Goal: Register for event/course

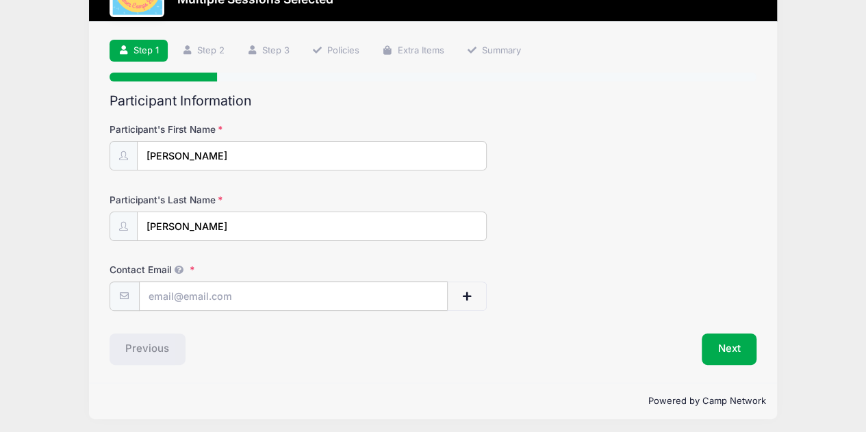
scroll to position [66, 0]
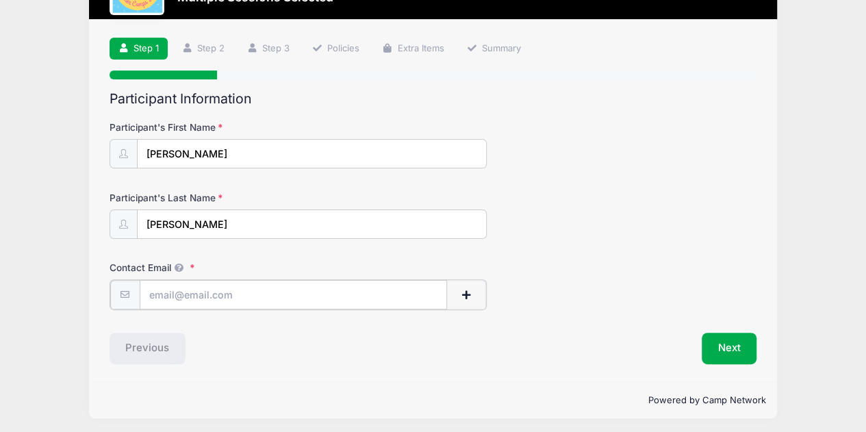
click at [264, 295] on input "Contact Email" at bounding box center [294, 294] width 308 height 29
type input "[EMAIL_ADDRESS][DOMAIN_NAME]"
click at [730, 344] on button "Next" at bounding box center [728, 346] width 55 height 31
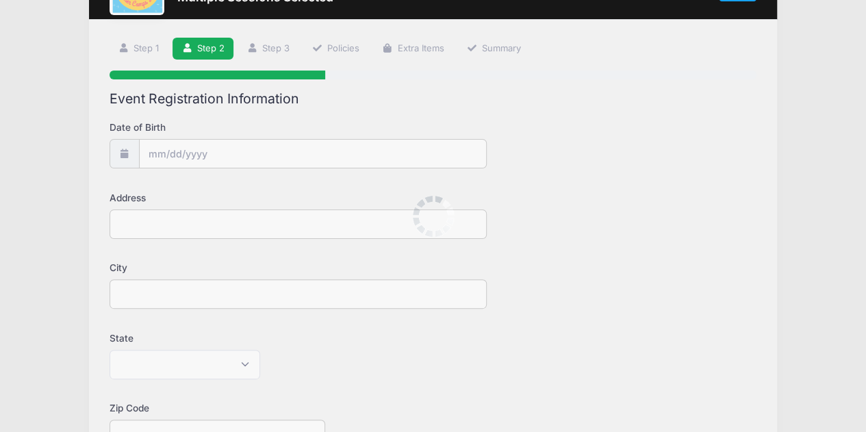
scroll to position [0, 0]
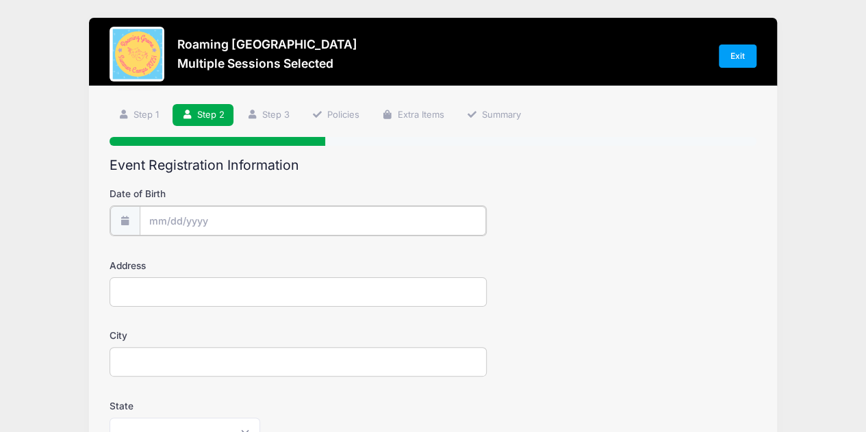
click at [160, 221] on input "Date of Birth" at bounding box center [313, 220] width 346 height 29
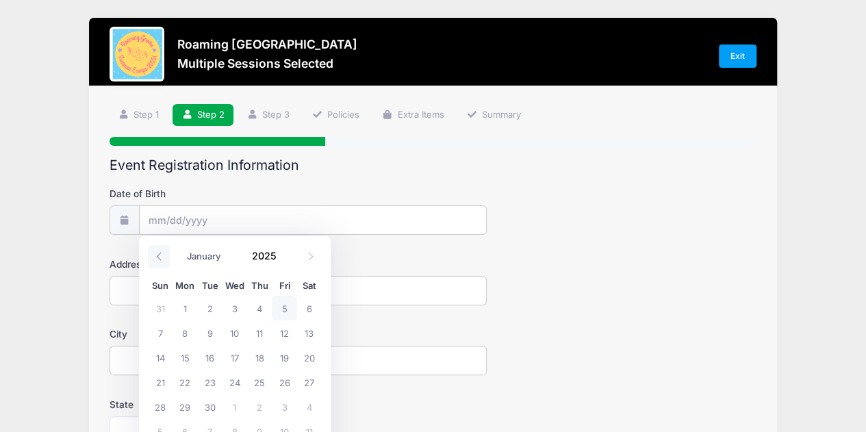
click at [162, 254] on icon at bounding box center [159, 256] width 9 height 9
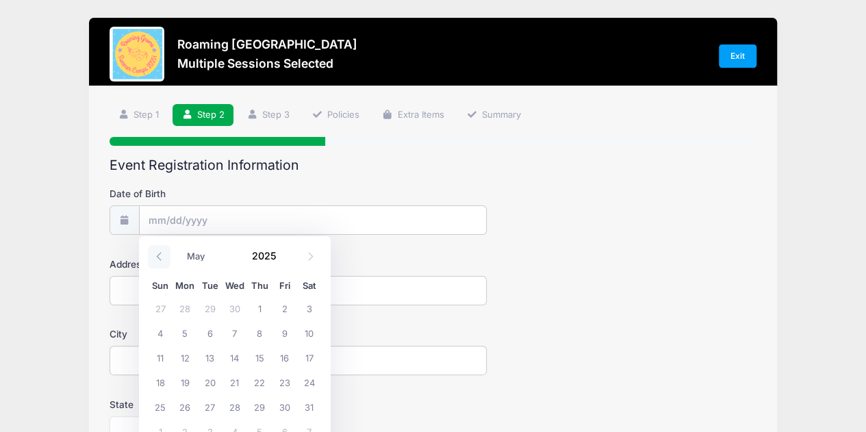
select select "3"
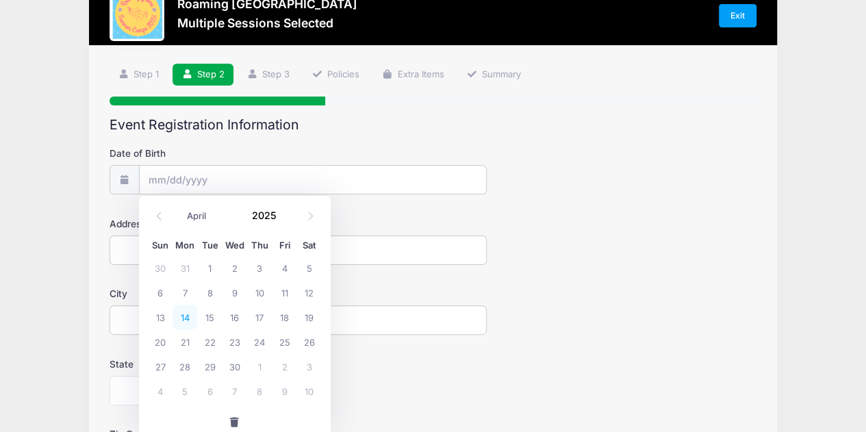
click at [185, 314] on span "14" at bounding box center [184, 317] width 25 height 25
type input "[DATE]"
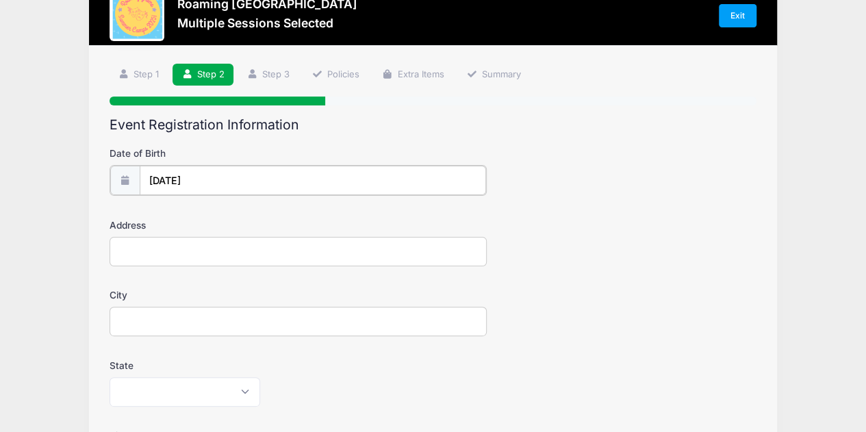
click at [222, 179] on input "[DATE]" at bounding box center [313, 180] width 346 height 29
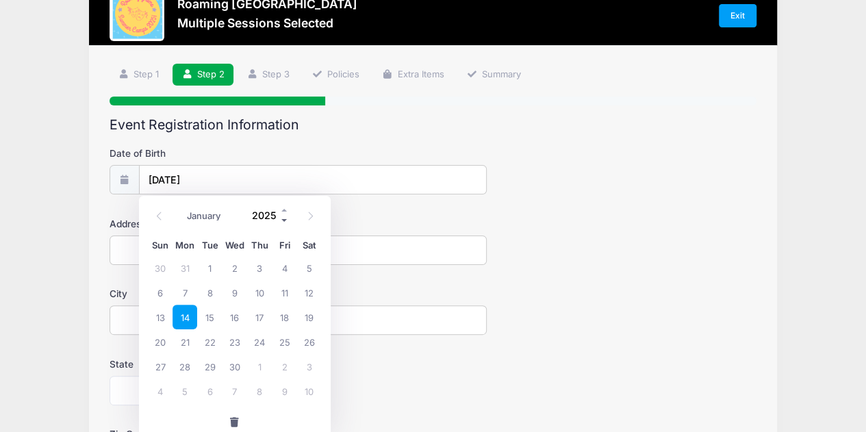
click at [285, 223] on span at bounding box center [285, 221] width 10 height 10
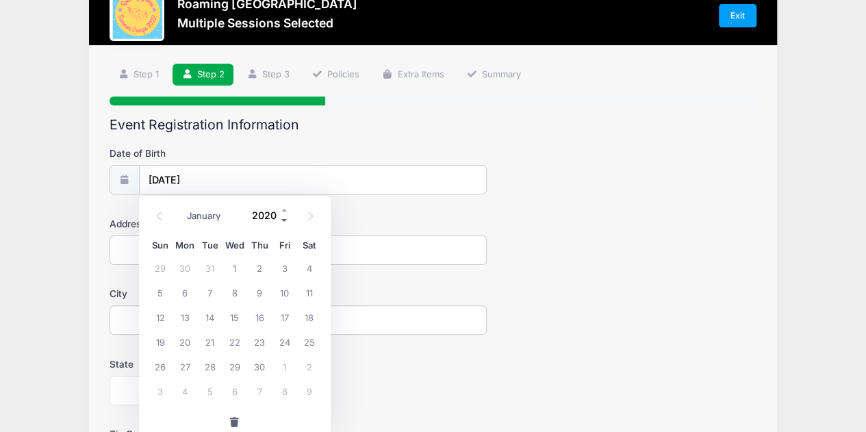
click at [285, 223] on span at bounding box center [285, 221] width 10 height 10
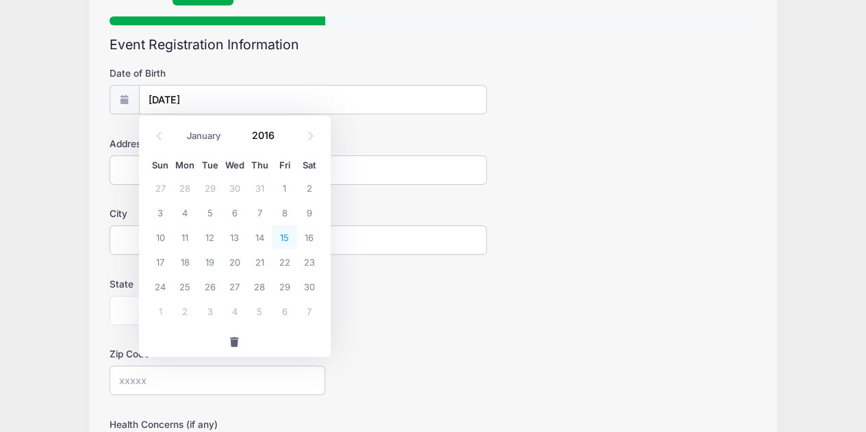
scroll to position [121, 0]
click at [422, 348] on div "Zip Code" at bounding box center [432, 370] width 647 height 48
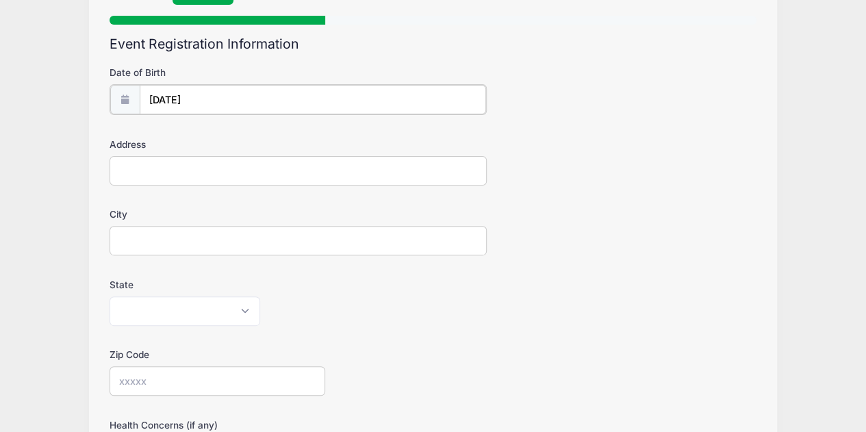
click at [195, 99] on input "[DATE]" at bounding box center [313, 99] width 346 height 29
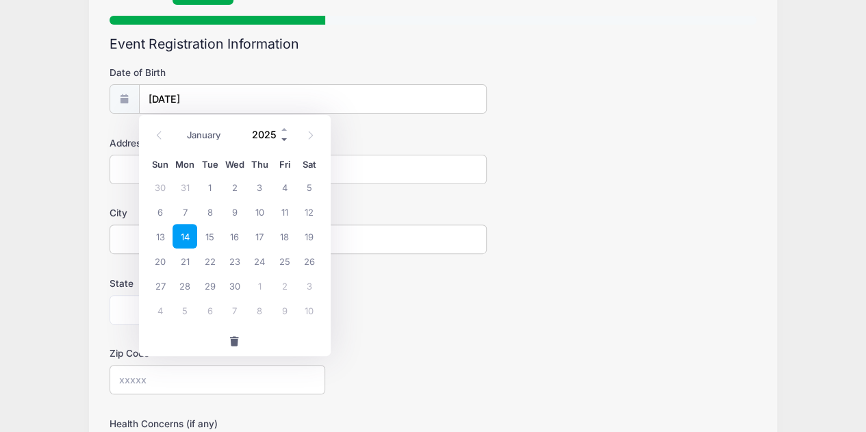
click at [283, 135] on span at bounding box center [285, 140] width 10 height 10
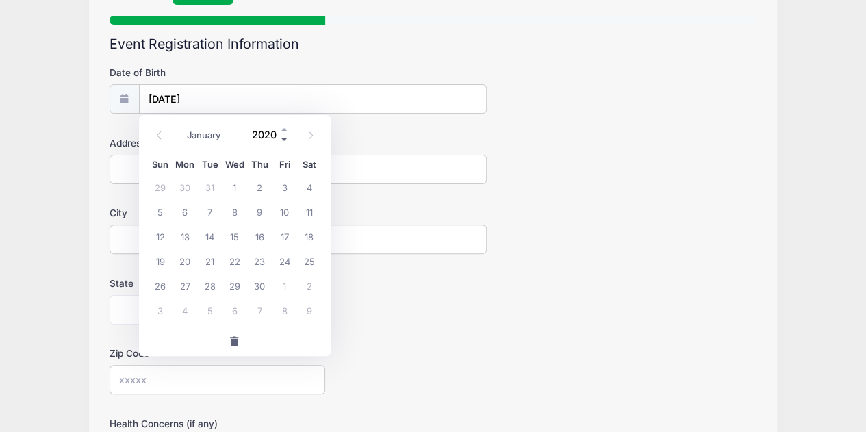
click at [283, 135] on span at bounding box center [285, 140] width 10 height 10
type input "2016"
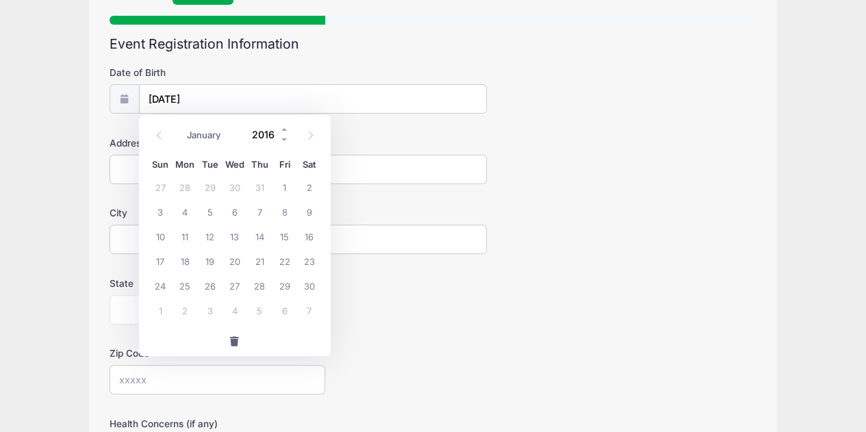
click at [253, 132] on input "2016" at bounding box center [267, 135] width 44 height 21
click at [292, 339] on button "button" at bounding box center [235, 340] width 192 height 29
type input "2025"
click at [149, 100] on input "Date of Birth" at bounding box center [313, 99] width 346 height 29
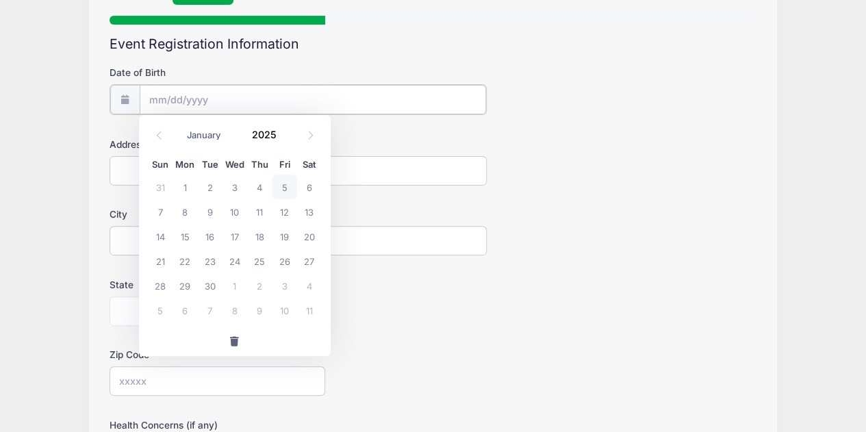
click at [164, 100] on input "Date of Birth" at bounding box center [313, 99] width 346 height 29
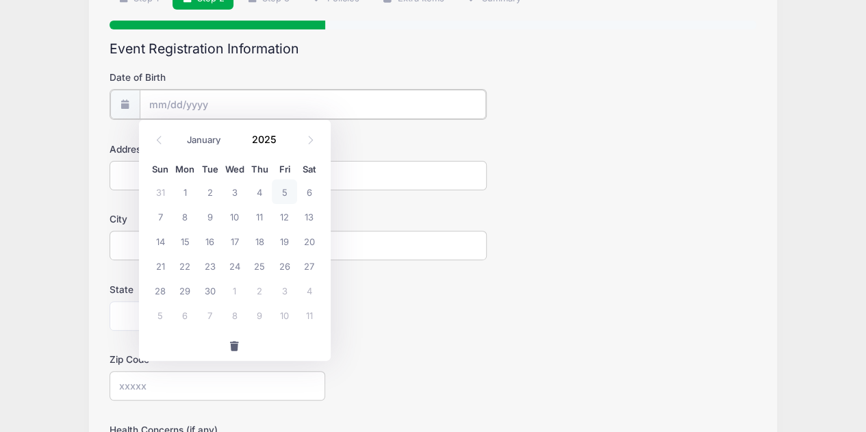
click at [157, 108] on input "Date of Birth" at bounding box center [313, 104] width 346 height 29
click at [161, 144] on span at bounding box center [159, 140] width 23 height 23
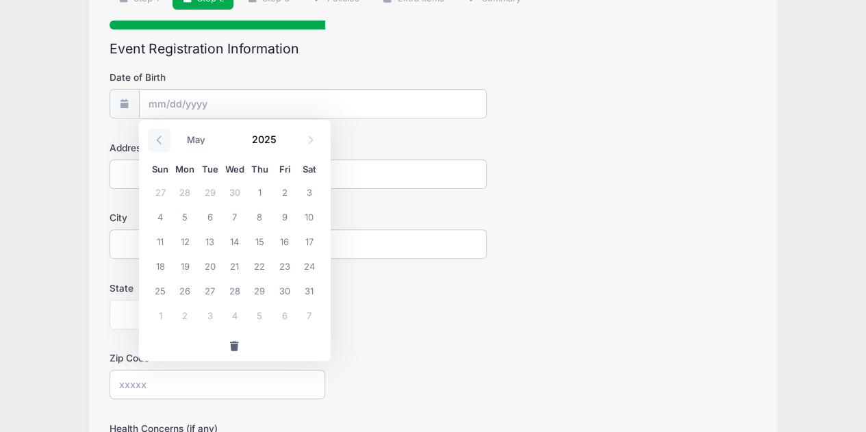
click at [161, 144] on span at bounding box center [159, 140] width 23 height 23
select select "3"
click at [190, 237] on span "14" at bounding box center [184, 241] width 25 height 25
type input "[DATE]"
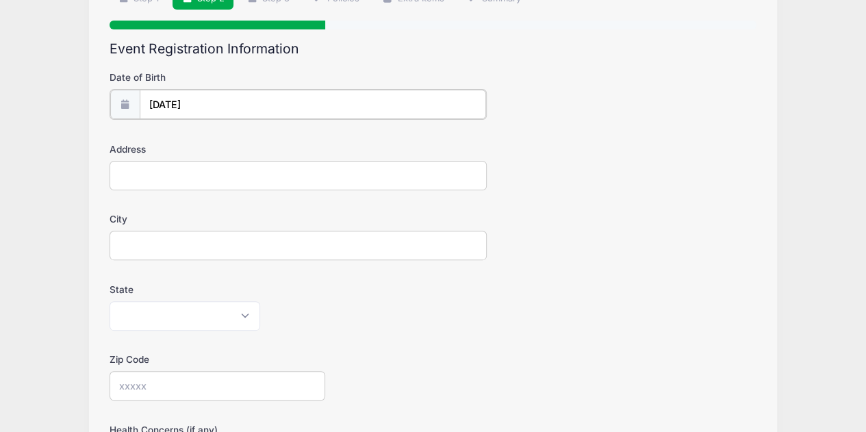
click at [194, 102] on input "[DATE]" at bounding box center [313, 104] width 346 height 29
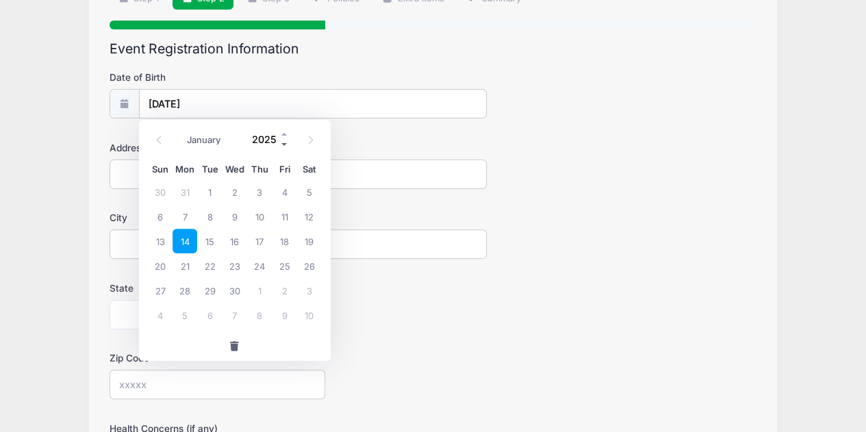
click at [284, 144] on span at bounding box center [285, 145] width 10 height 10
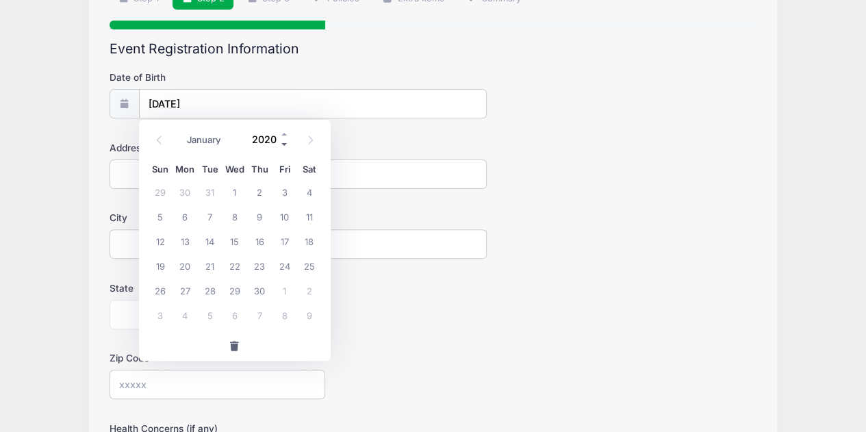
click at [284, 144] on span at bounding box center [285, 145] width 10 height 10
type input "2016"
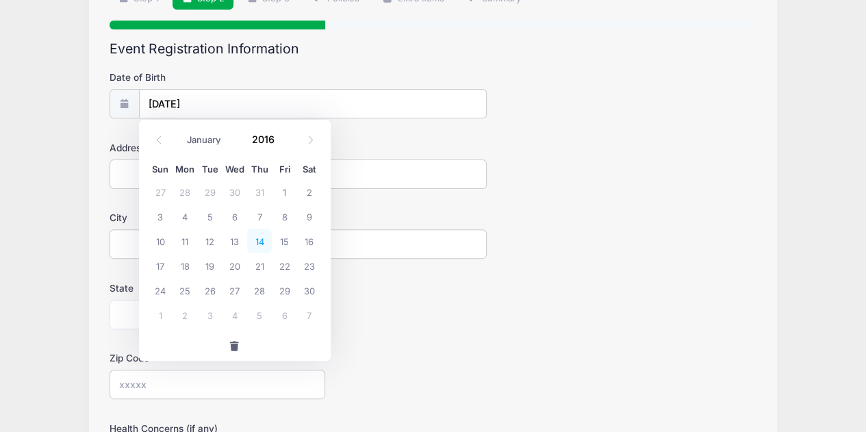
click at [256, 246] on span "14" at bounding box center [259, 241] width 25 height 25
type input "[DATE]"
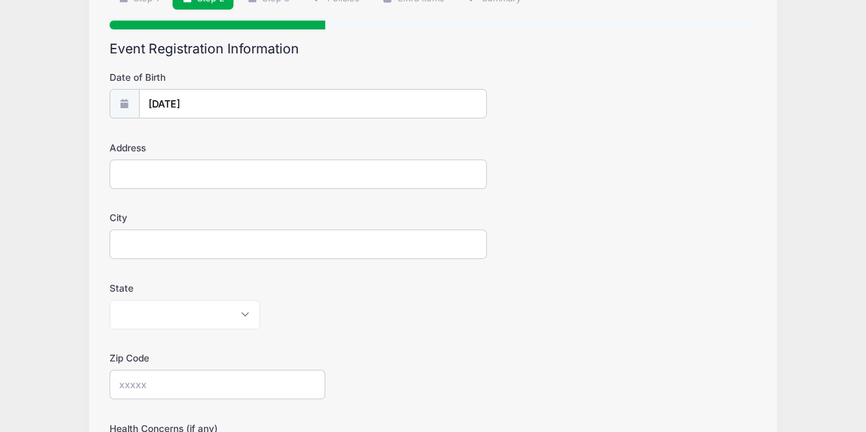
click at [166, 172] on input "Address" at bounding box center [298, 173] width 378 height 29
type input "[STREET_ADDRESS][PERSON_NAME]"
type input "[GEOGRAPHIC_DATA]"
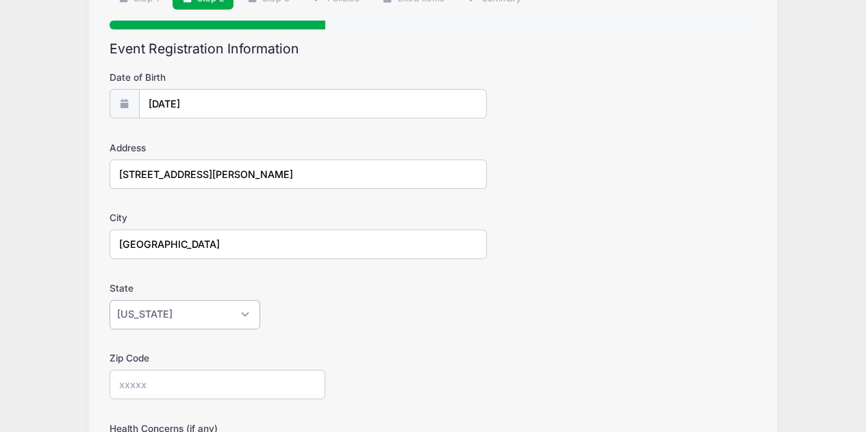
select select "CO"
type input "80238"
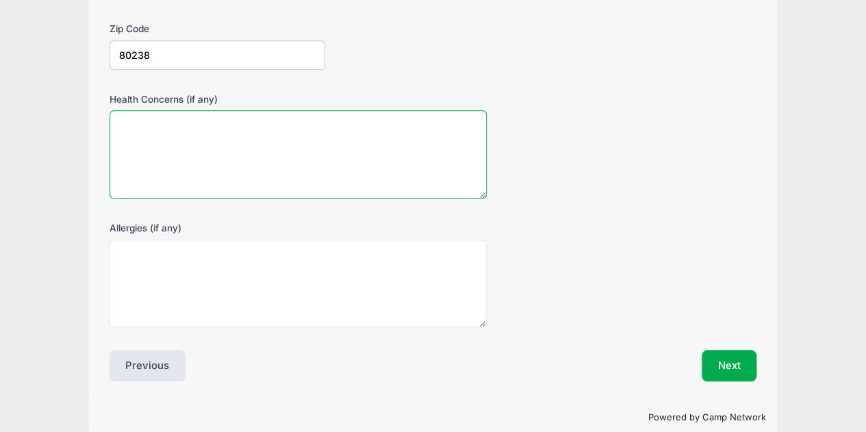
scroll to position [463, 0]
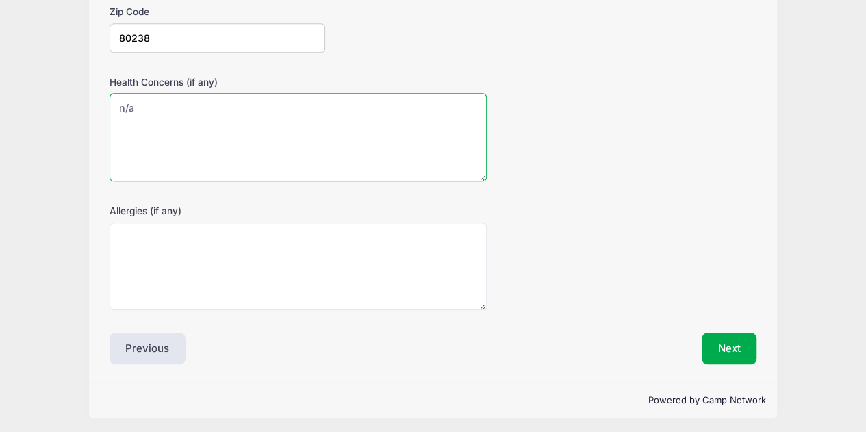
type textarea "n/a"
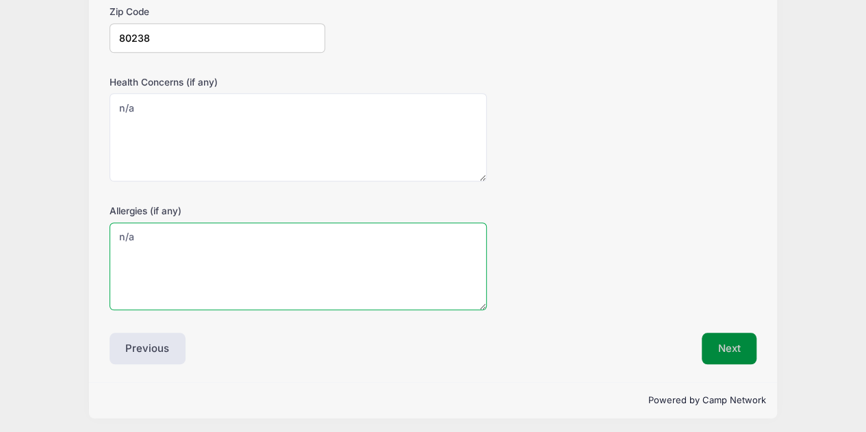
type textarea "n/a"
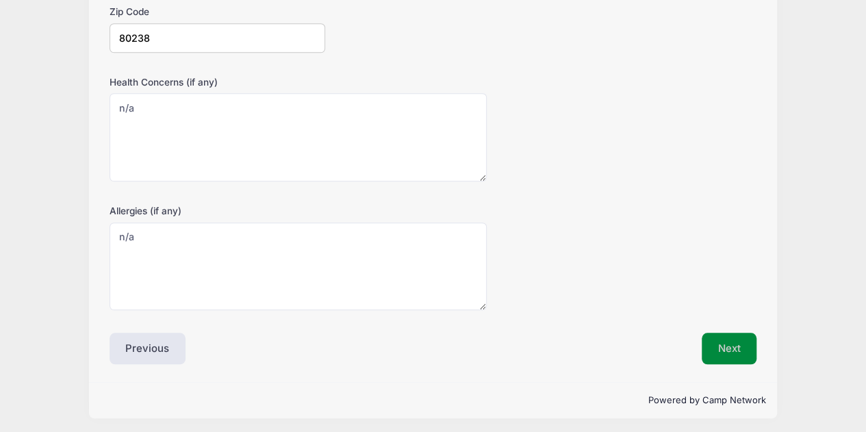
click at [736, 338] on button "Next" at bounding box center [728, 348] width 55 height 31
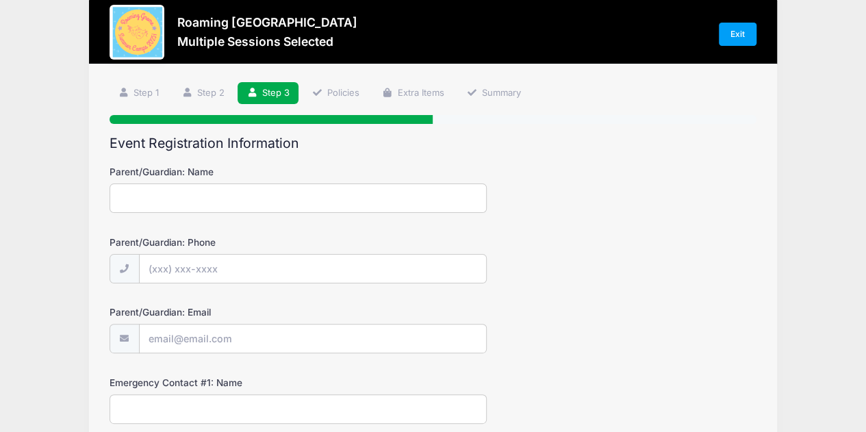
scroll to position [0, 0]
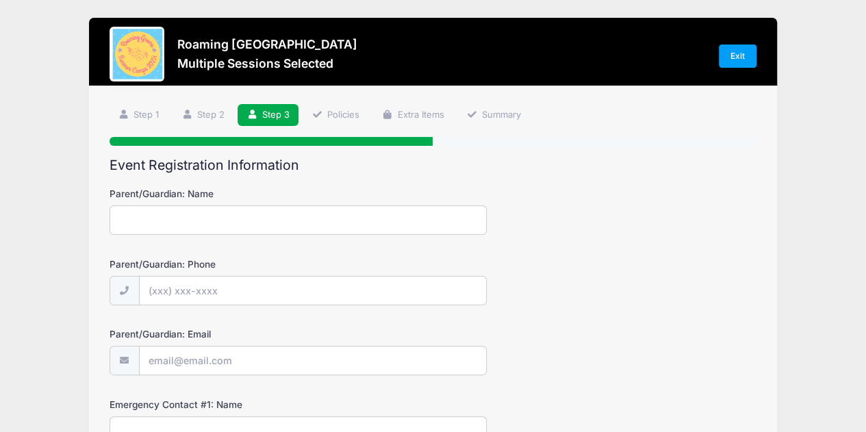
click at [307, 225] on input "Parent/Guardian: Name" at bounding box center [298, 219] width 378 height 29
type input "[PERSON_NAME]"
type input "[PHONE_NUMBER]"
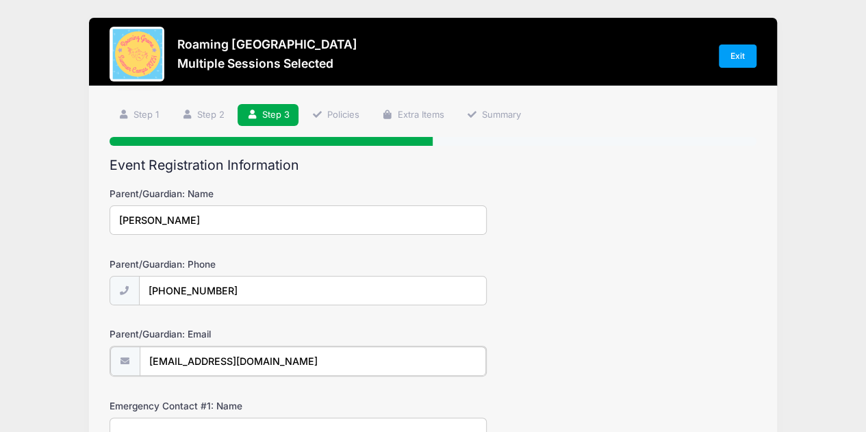
type input "[EMAIL_ADDRESS][DOMAIN_NAME]"
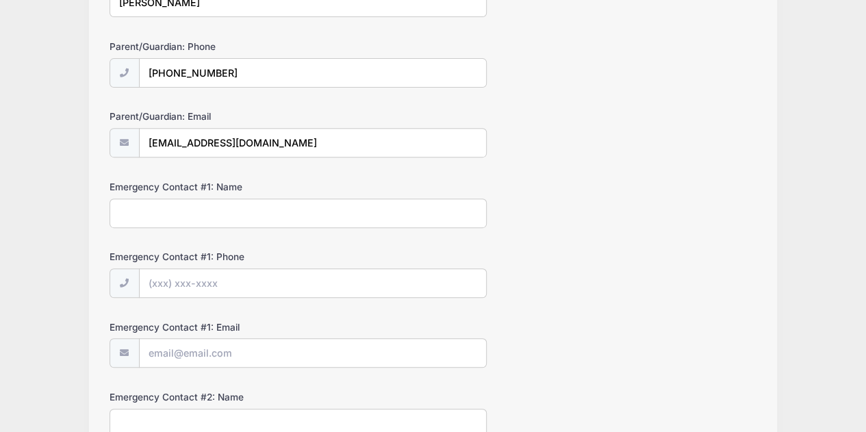
scroll to position [184, 0]
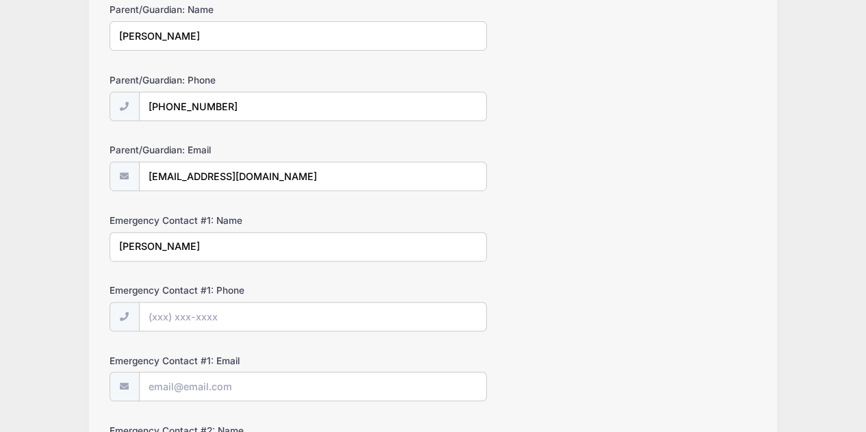
type input "[PERSON_NAME]"
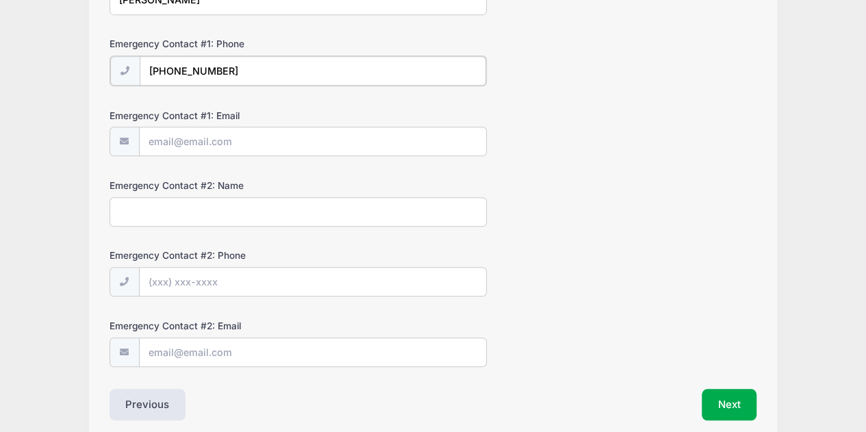
scroll to position [485, 0]
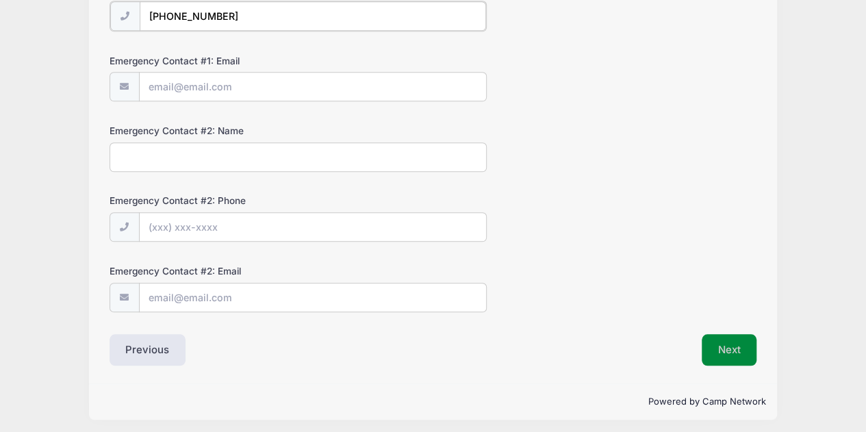
type input "[PHONE_NUMBER]"
click at [720, 350] on button "Next" at bounding box center [728, 348] width 55 height 31
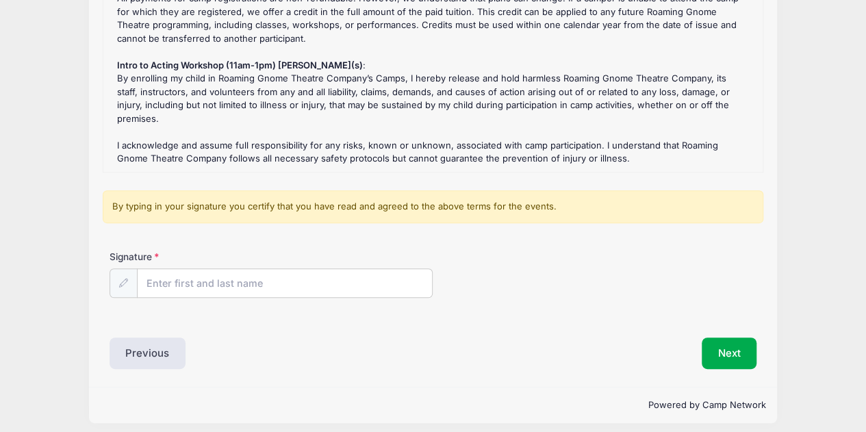
scroll to position [226, 0]
click at [255, 286] on input "Signature" at bounding box center [285, 282] width 295 height 29
type input "[PERSON_NAME]"
click at [727, 357] on button "Next" at bounding box center [728, 352] width 55 height 31
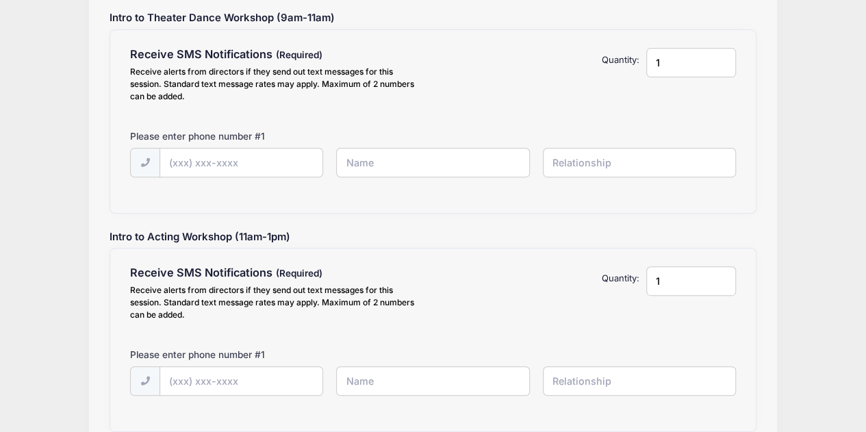
scroll to position [171, 0]
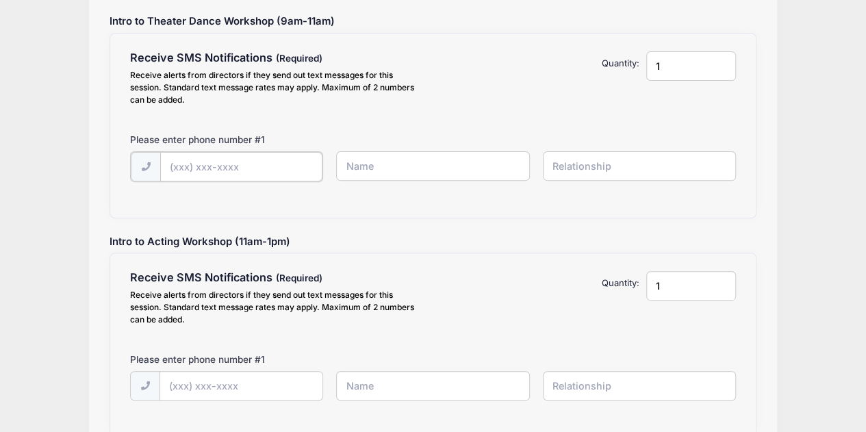
click at [215, 160] on input "text" at bounding box center [241, 166] width 162 height 29
type input "[PHONE_NUMBER]"
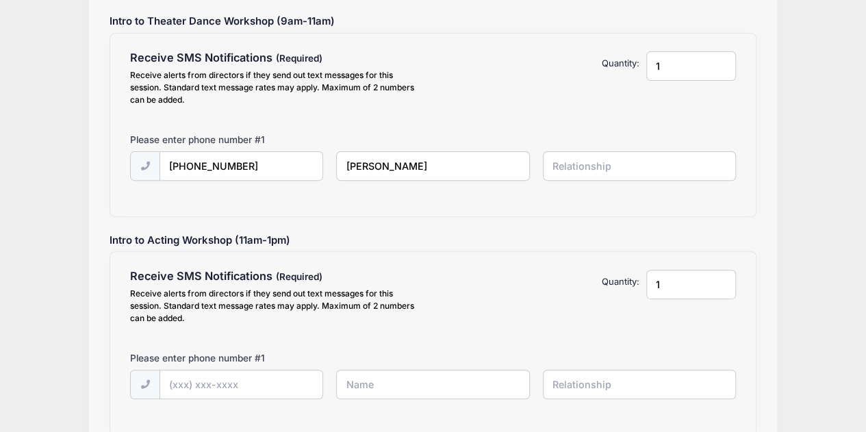
type input "[PERSON_NAME]"
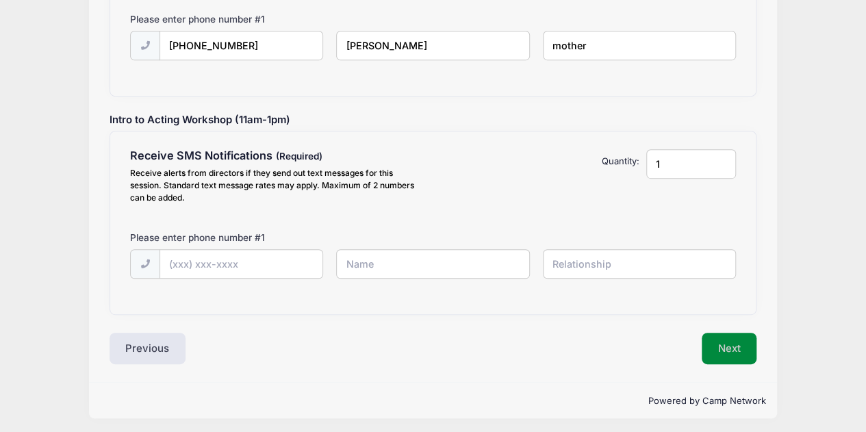
type input "mother"
click at [717, 357] on button "Next" at bounding box center [728, 348] width 55 height 31
click at [272, 263] on input "text" at bounding box center [241, 264] width 162 height 29
type input "[PHONE_NUMBER]"
type input "[PERSON_NAME]"
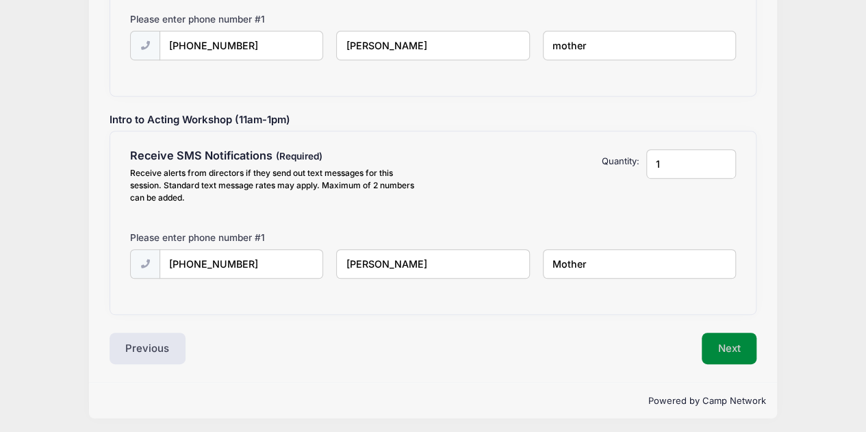
type input "Mother"
click at [734, 344] on button "Next" at bounding box center [728, 348] width 55 height 31
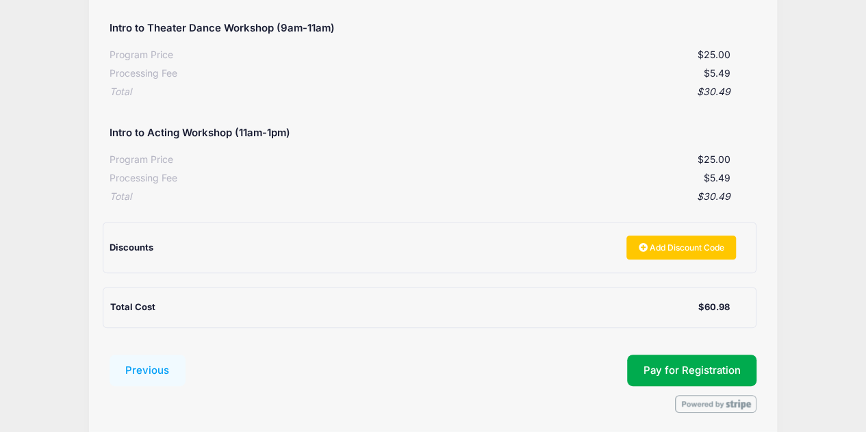
scroll to position [320, 0]
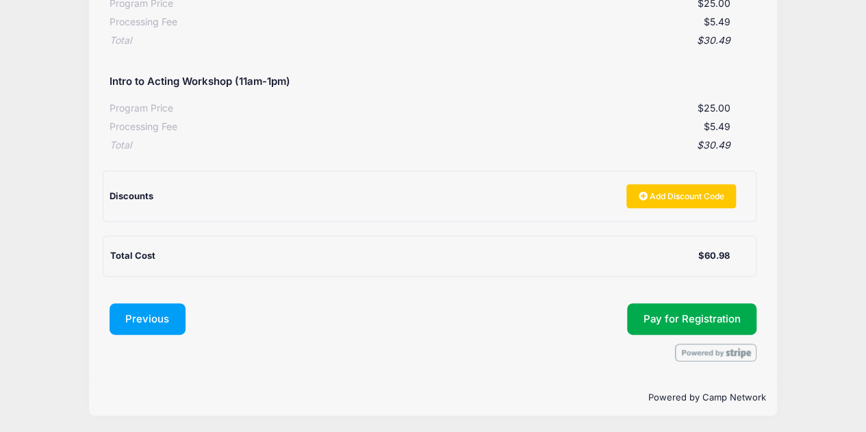
click at [155, 321] on button "Previous" at bounding box center [147, 318] width 77 height 31
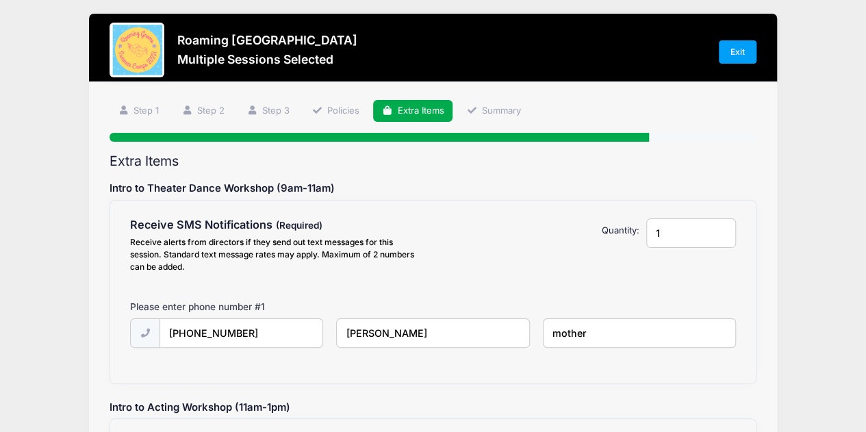
scroll to position [0, 0]
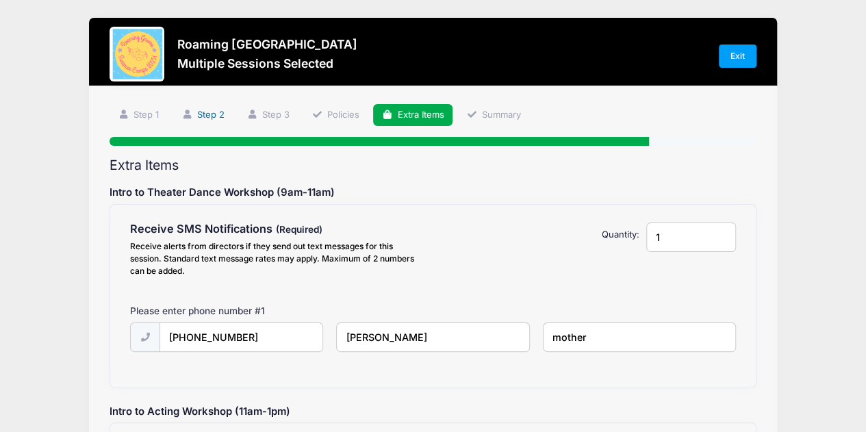
click at [209, 116] on link "Step 2" at bounding box center [202, 115] width 61 height 23
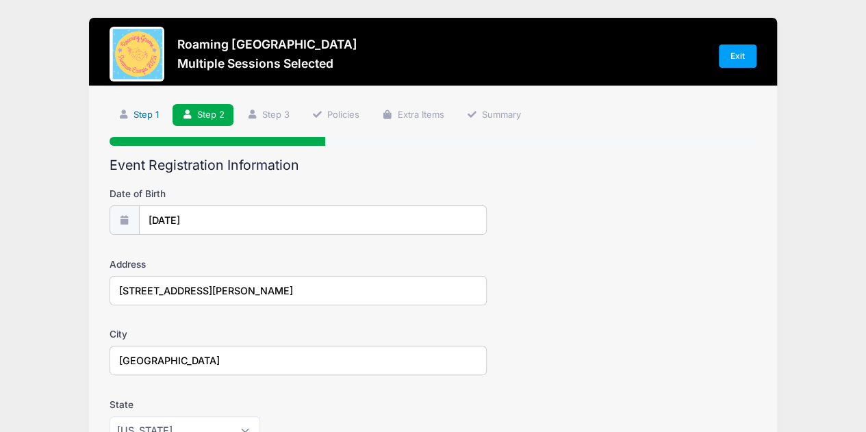
click at [144, 123] on link "Step 1" at bounding box center [138, 115] width 59 height 23
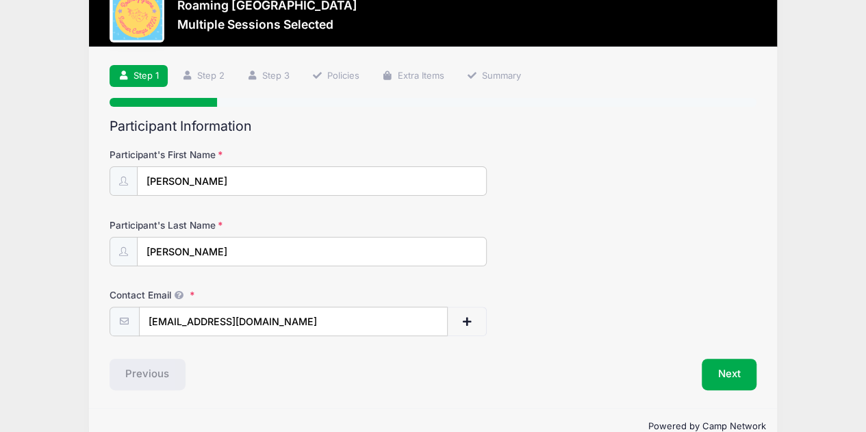
scroll to position [66, 0]
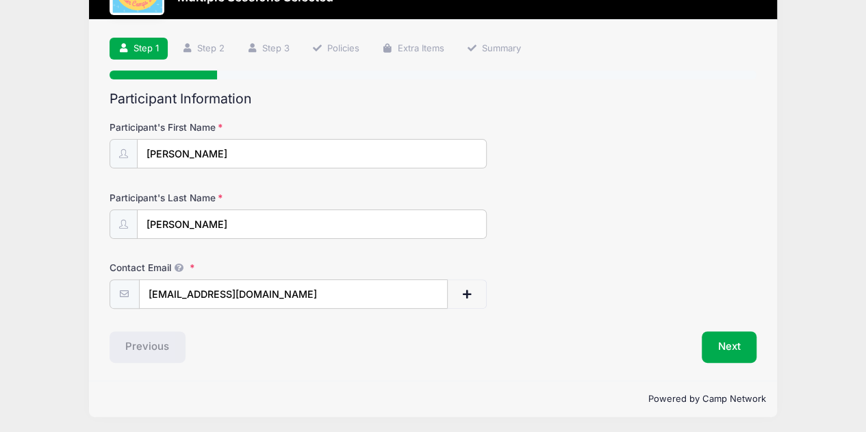
click at [143, 361] on div "Step 1 /7 Step 1 Step 2 Step 3 Policies Extra Items Summary Participant Informa…" at bounding box center [432, 200] width 687 height 361
click at [143, 350] on div "Previous" at bounding box center [268, 346] width 331 height 31
click at [273, 51] on link "Step 3" at bounding box center [267, 49] width 61 height 23
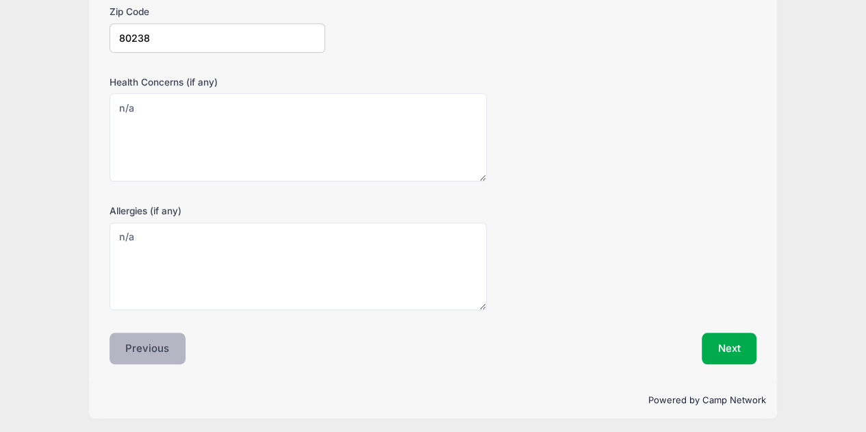
click at [149, 343] on button "Previous" at bounding box center [147, 348] width 77 height 31
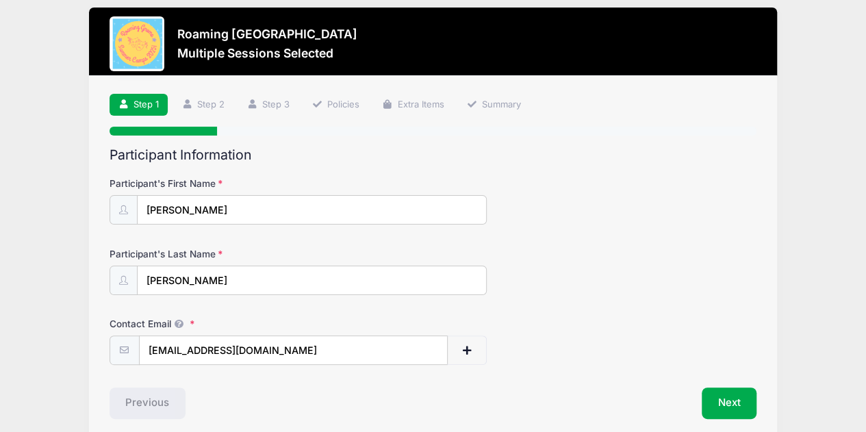
scroll to position [66, 0]
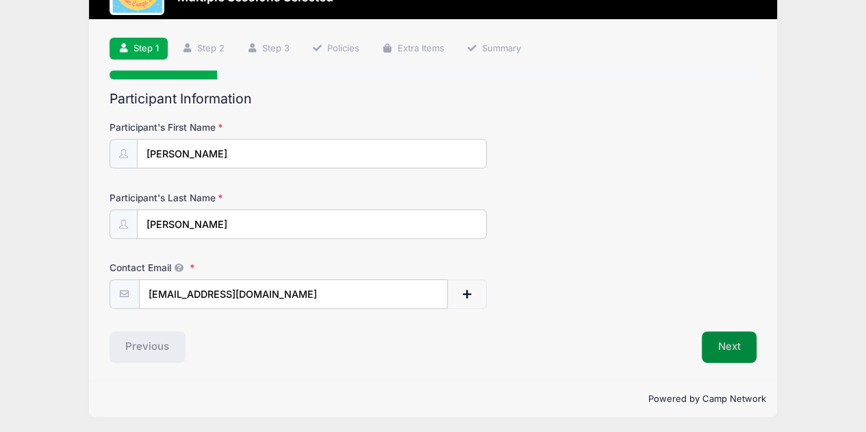
click at [708, 348] on button "Next" at bounding box center [728, 346] width 55 height 31
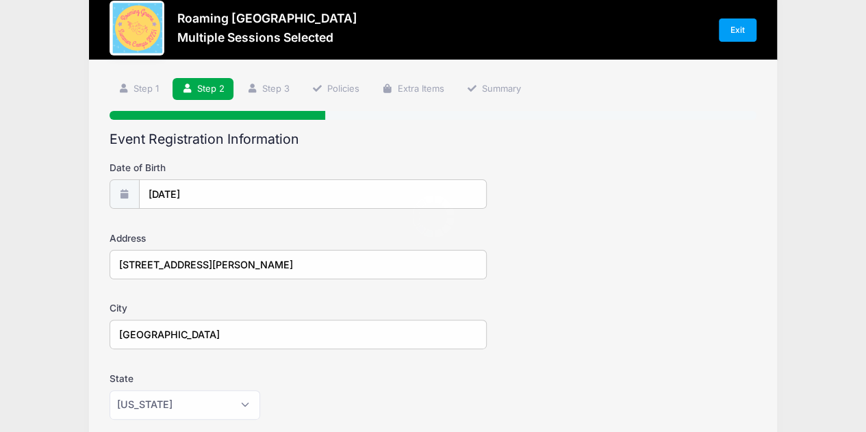
scroll to position [0, 0]
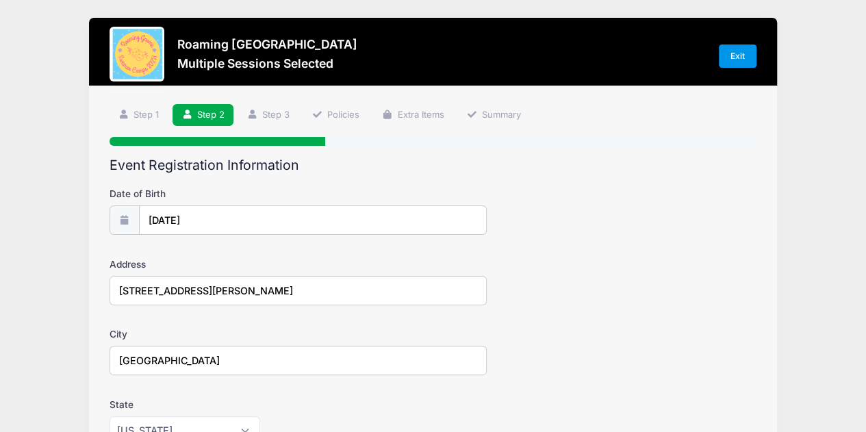
click at [743, 58] on link "Exit" at bounding box center [738, 55] width 38 height 23
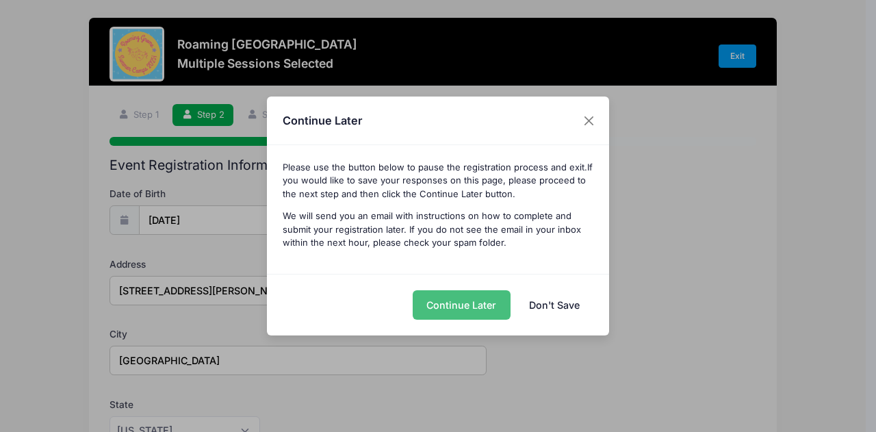
click at [453, 307] on button "Continue Later" at bounding box center [462, 304] width 98 height 29
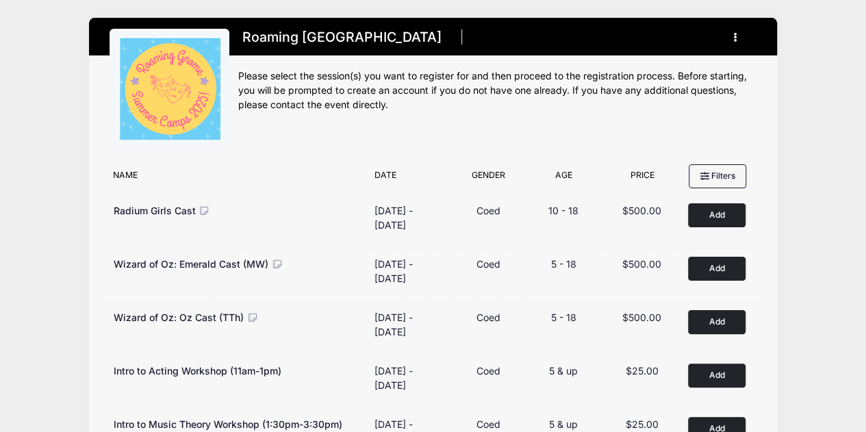
click at [732, 45] on button "button" at bounding box center [738, 37] width 37 height 24
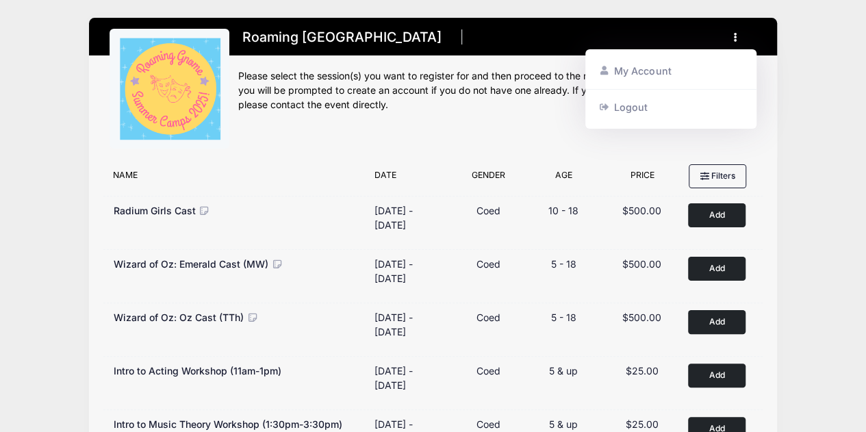
click at [486, 96] on div "Please select the session(s) you want to register for and then proceed to the r…" at bounding box center [497, 90] width 519 height 43
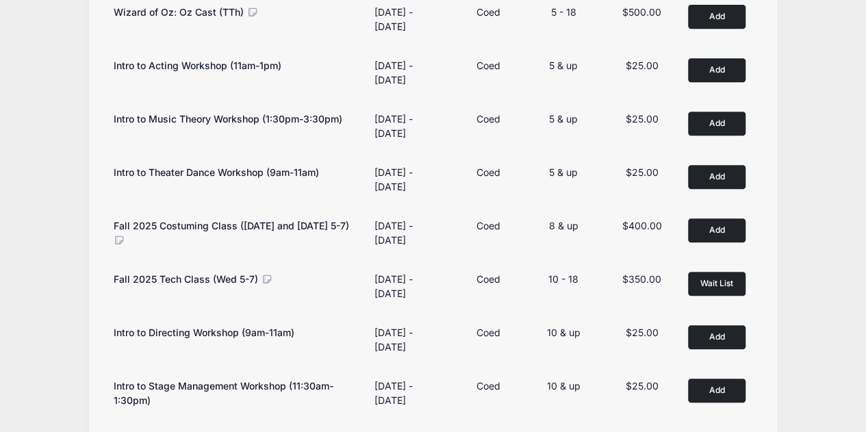
scroll to position [303, 0]
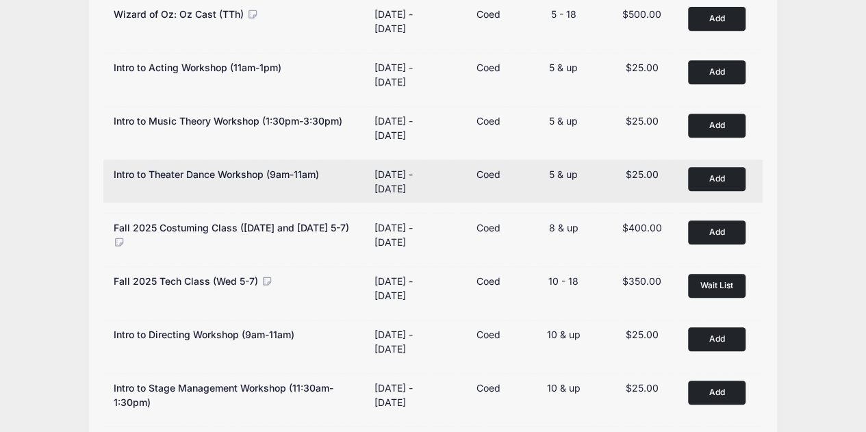
click at [715, 179] on button "Add to Cart" at bounding box center [716, 179] width 57 height 24
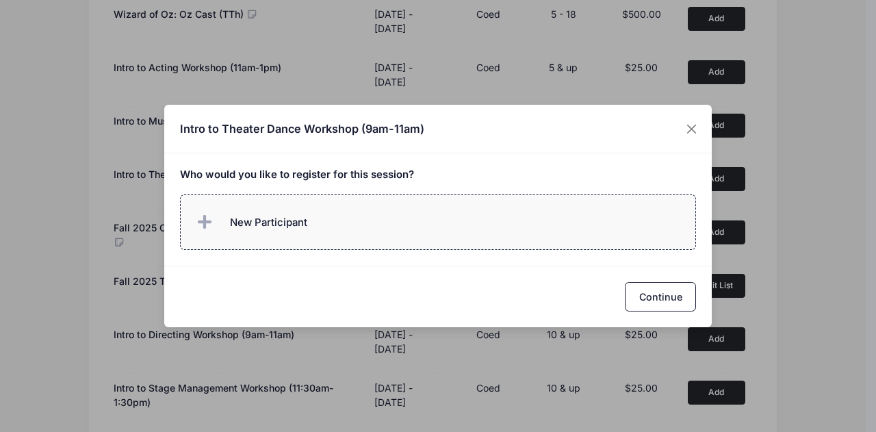
click at [470, 237] on label "New Participant" at bounding box center [438, 221] width 517 height 55
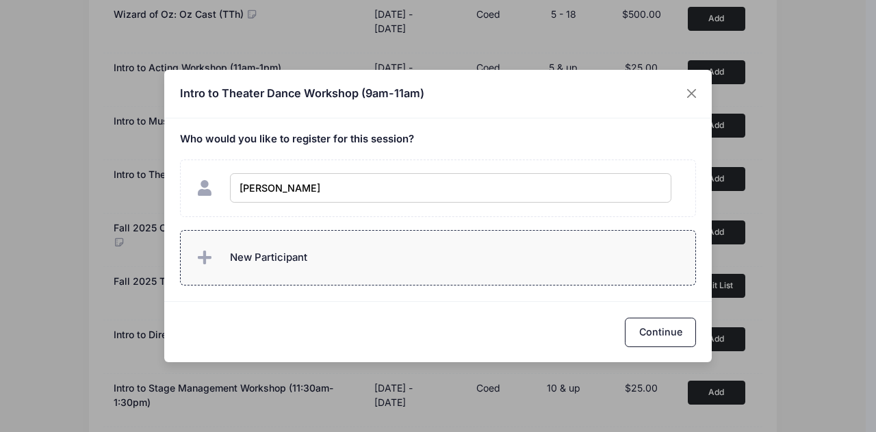
type input "Cora Andersen"
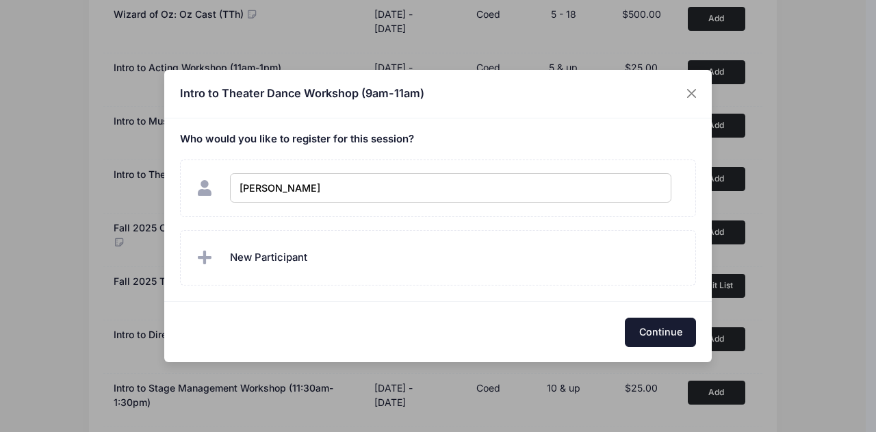
checkbox input "true"
click at [658, 321] on button "Continue" at bounding box center [660, 332] width 71 height 29
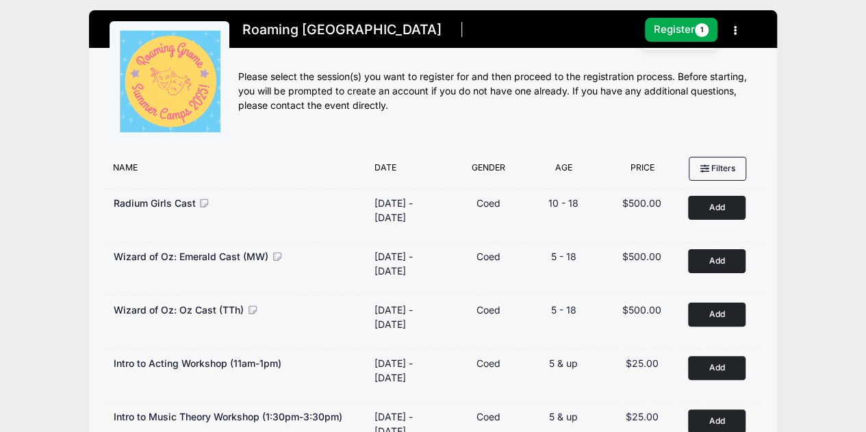
scroll to position [0, 0]
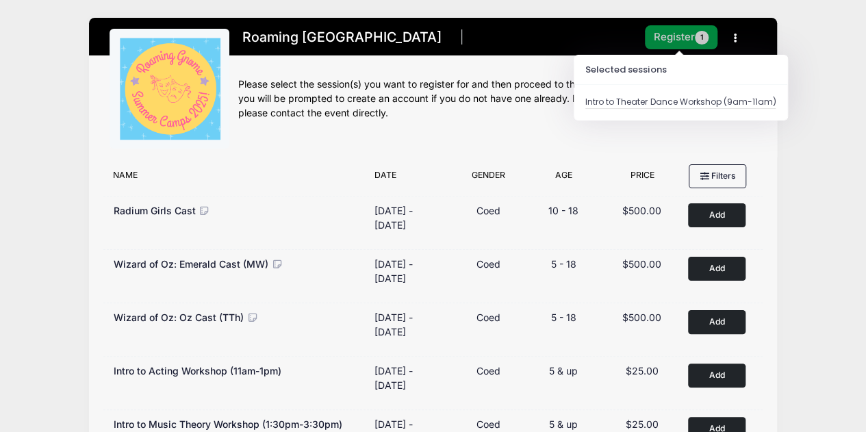
click at [675, 35] on button "Register 1" at bounding box center [681, 37] width 73 height 24
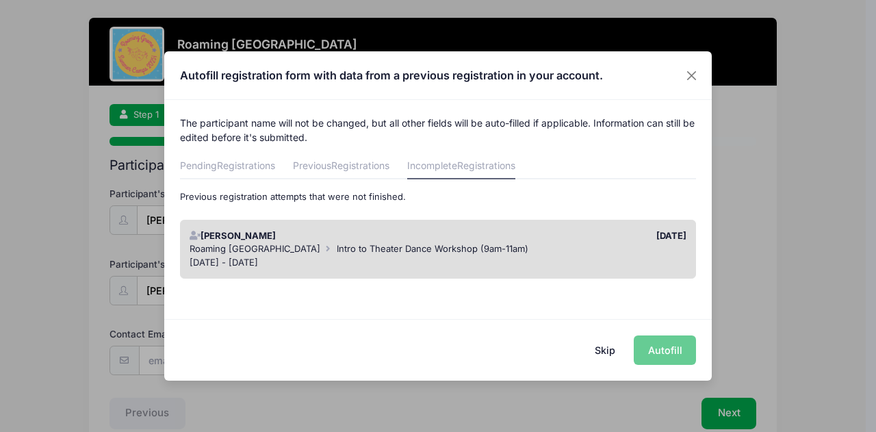
click at [660, 347] on div "Skip Autofill" at bounding box center [437, 349] width 547 height 61
click at [551, 240] on div "09/05/2025" at bounding box center [565, 236] width 255 height 14
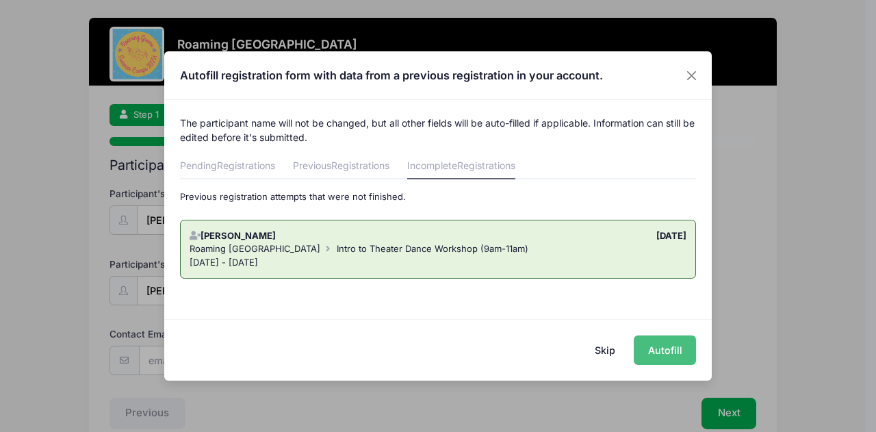
click at [658, 358] on button "Autofill" at bounding box center [665, 349] width 62 height 29
type input "[EMAIL_ADDRESS][DOMAIN_NAME]"
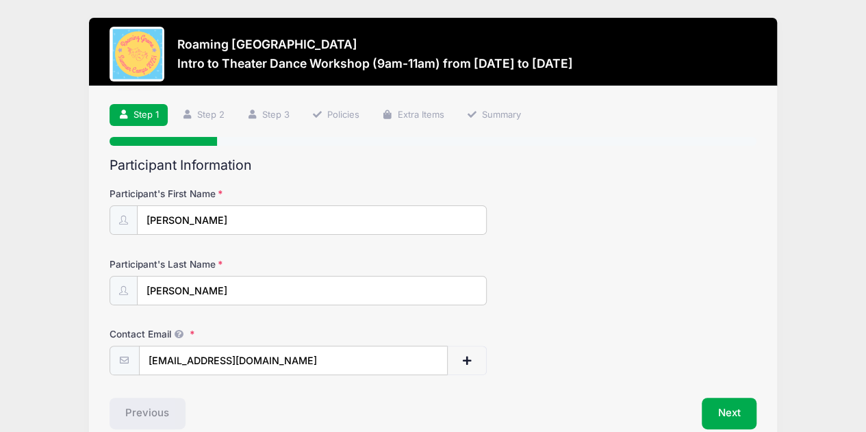
scroll to position [66, 0]
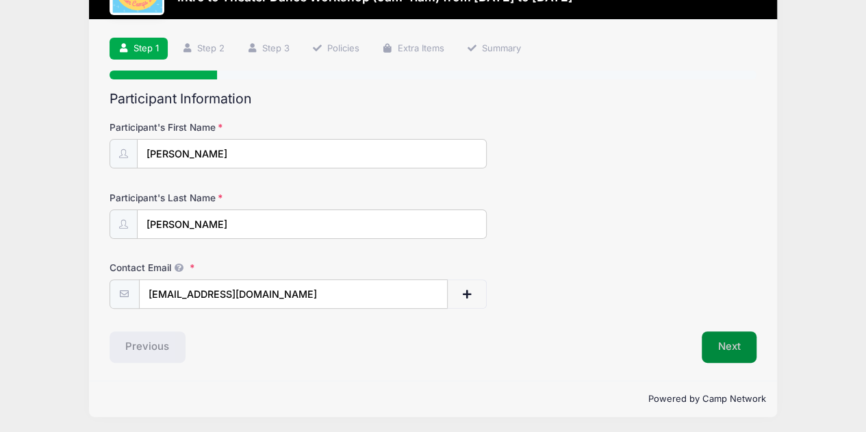
click at [727, 348] on button "Next" at bounding box center [728, 346] width 55 height 31
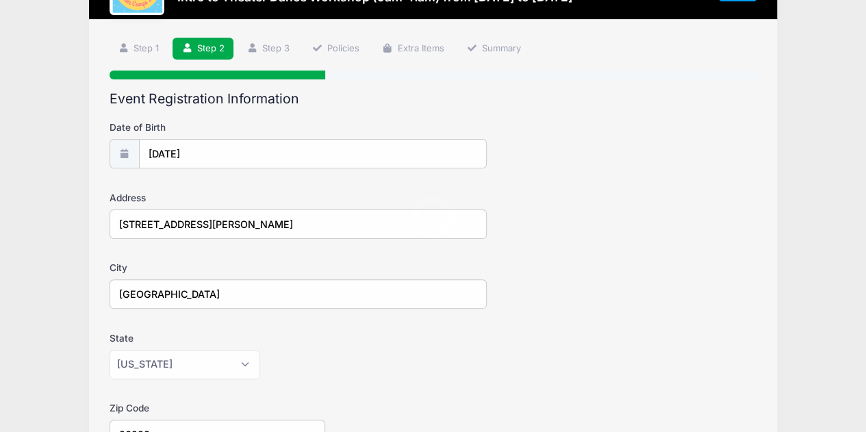
scroll to position [0, 0]
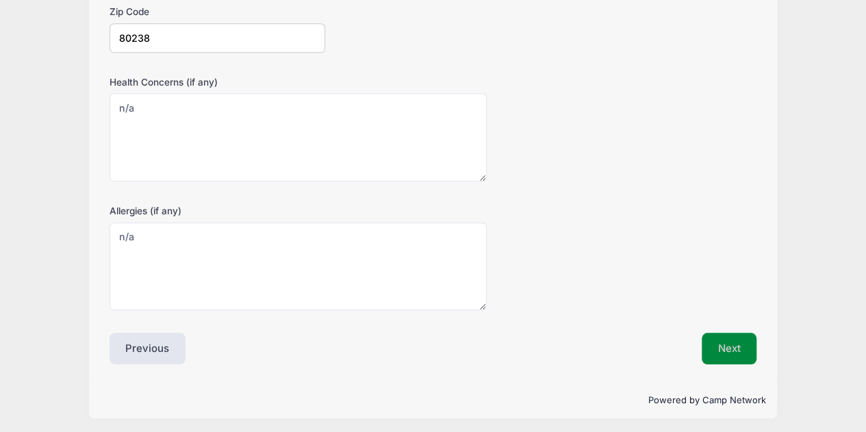
click at [743, 339] on button "Next" at bounding box center [728, 348] width 55 height 31
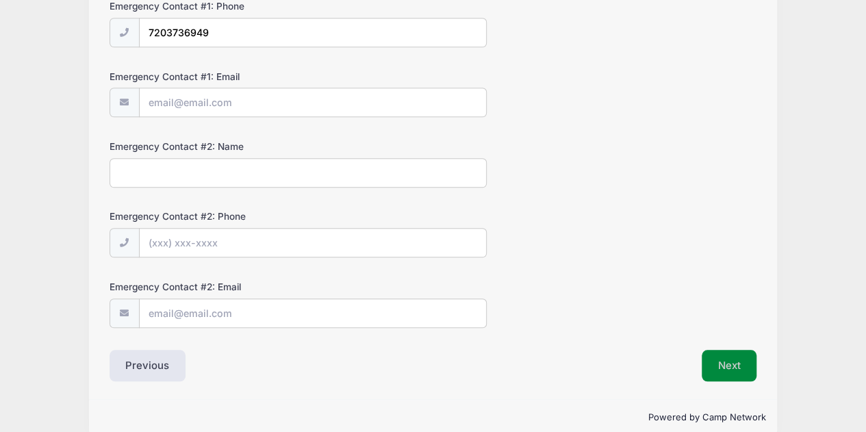
click at [741, 365] on button "Next" at bounding box center [728, 365] width 55 height 31
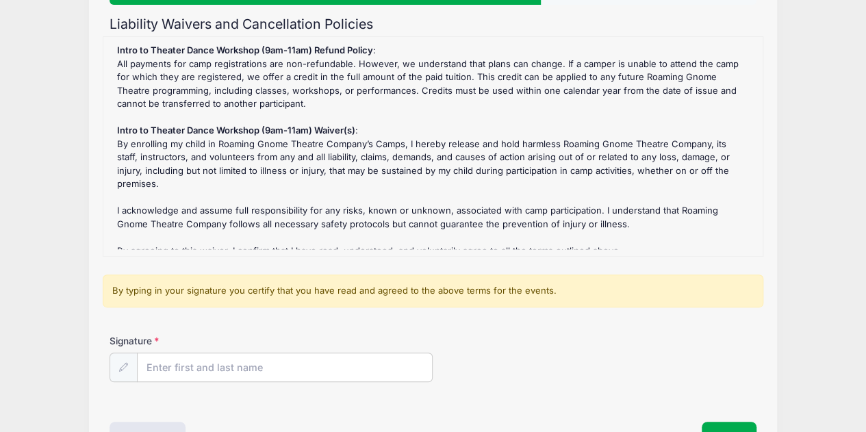
scroll to position [227, 0]
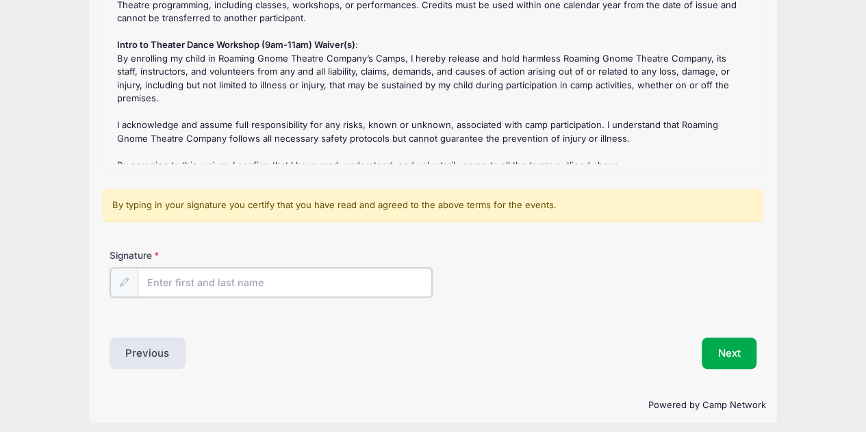
click at [397, 269] on input "Signature" at bounding box center [285, 282] width 295 height 29
type input "[PERSON_NAME]"
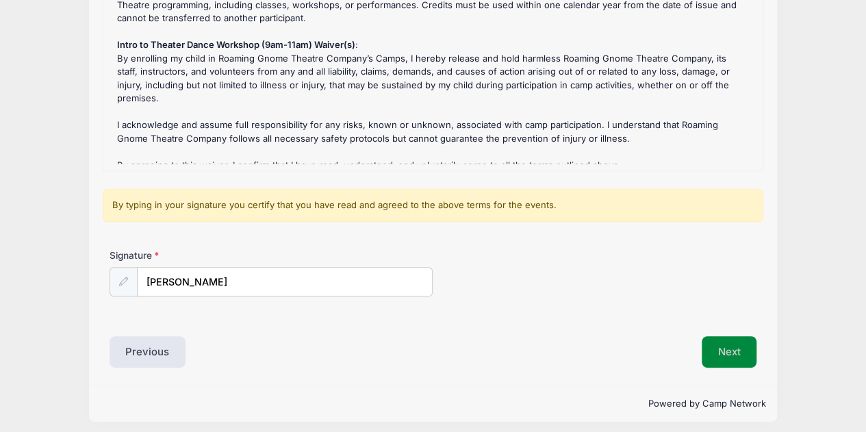
click at [734, 336] on button "Next" at bounding box center [728, 351] width 55 height 31
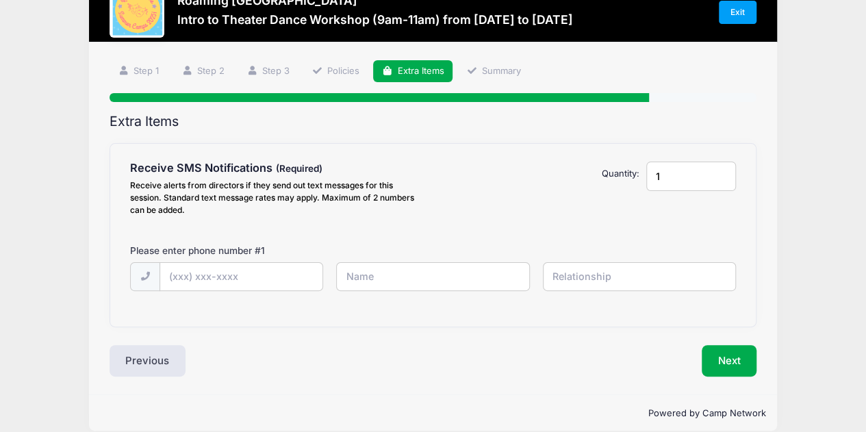
scroll to position [59, 0]
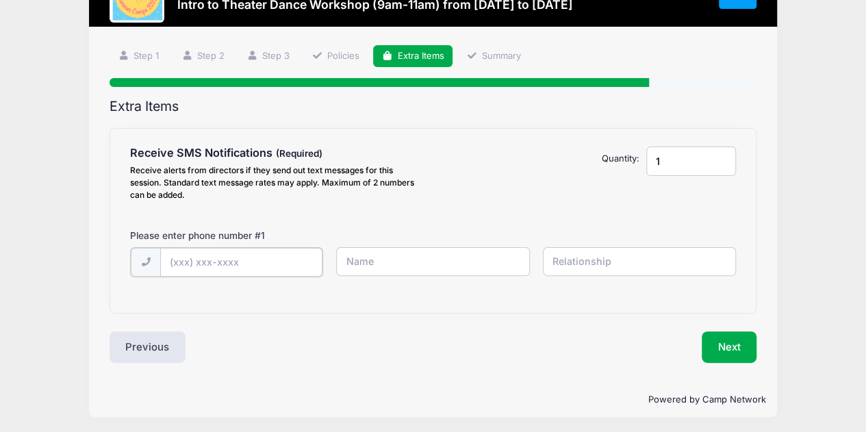
click at [311, 259] on input "text" at bounding box center [241, 262] width 162 height 29
type input "[PHONE_NUMBER]"
type input "[PERSON_NAME]"
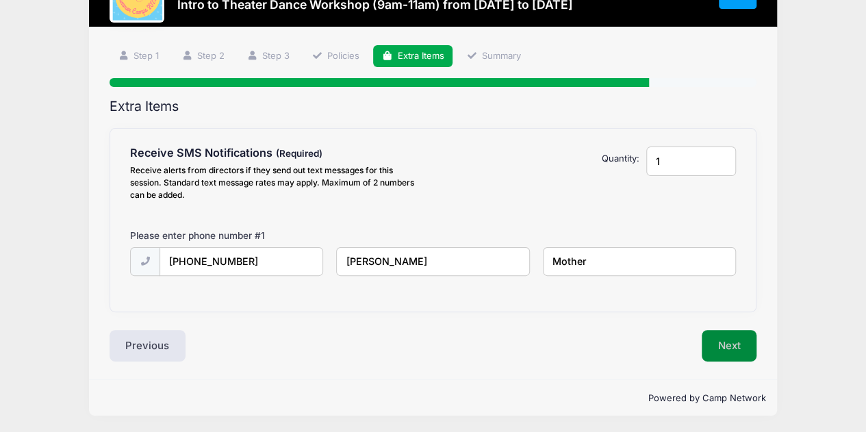
type input "Mother"
click at [730, 356] on button "Next" at bounding box center [728, 345] width 55 height 31
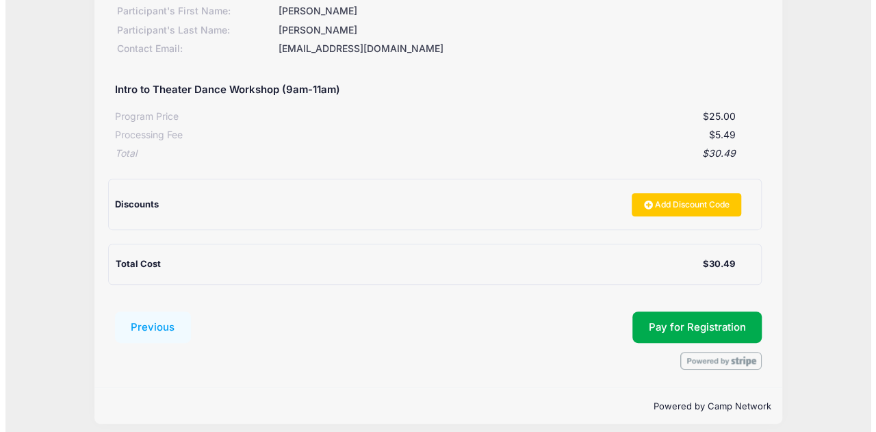
scroll to position [211, 0]
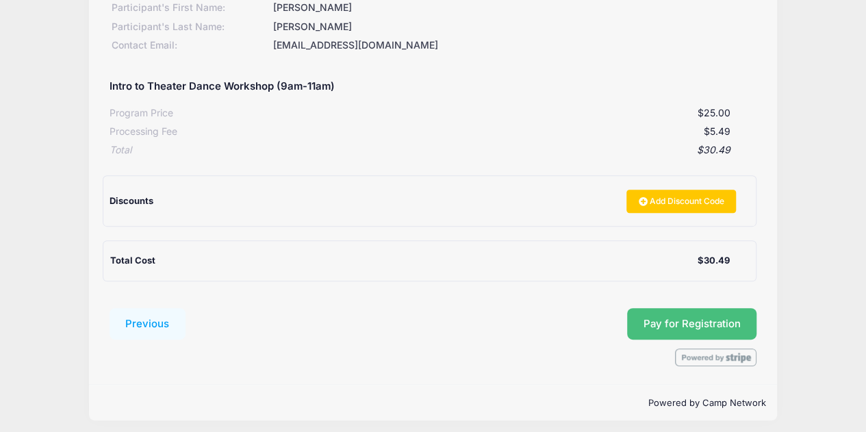
click at [716, 326] on button "Pay for Registration" at bounding box center [692, 323] width 130 height 31
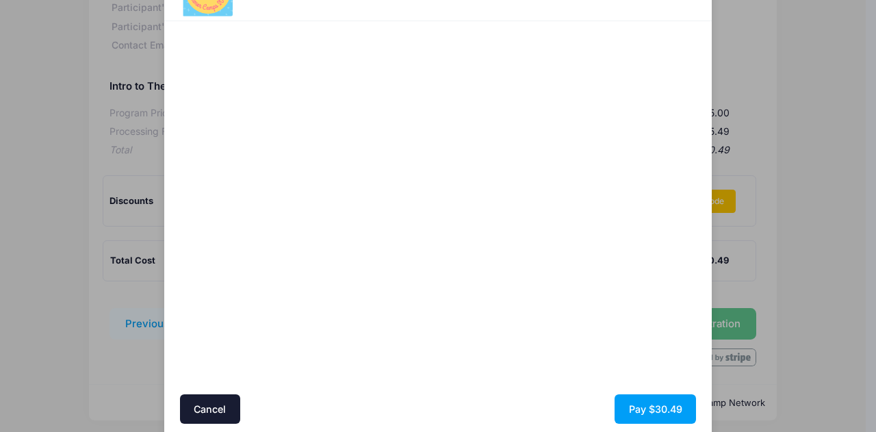
scroll to position [62, 0]
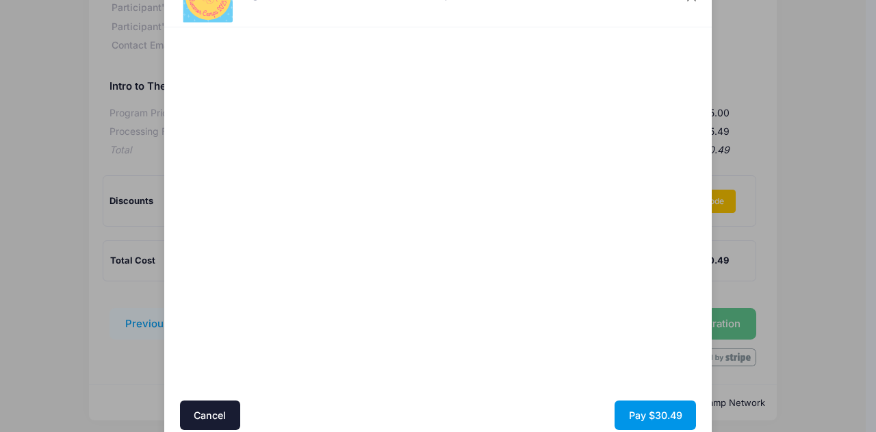
click at [647, 415] on button "Pay $30.49" at bounding box center [655, 414] width 81 height 29
